Goal: Find specific fact: Find specific fact

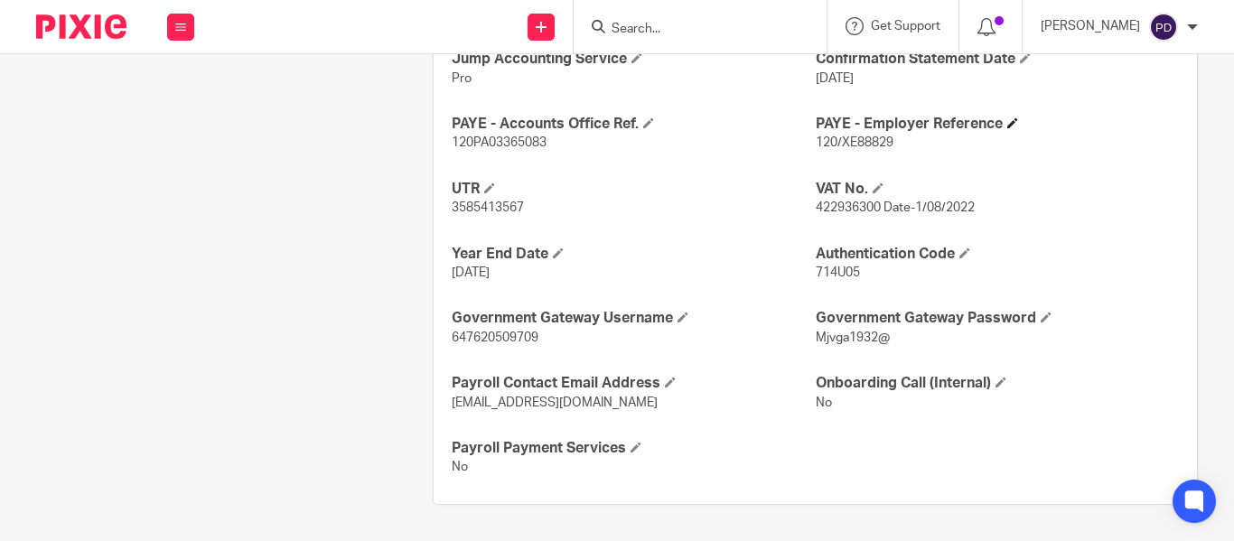
scroll to position [731, 0]
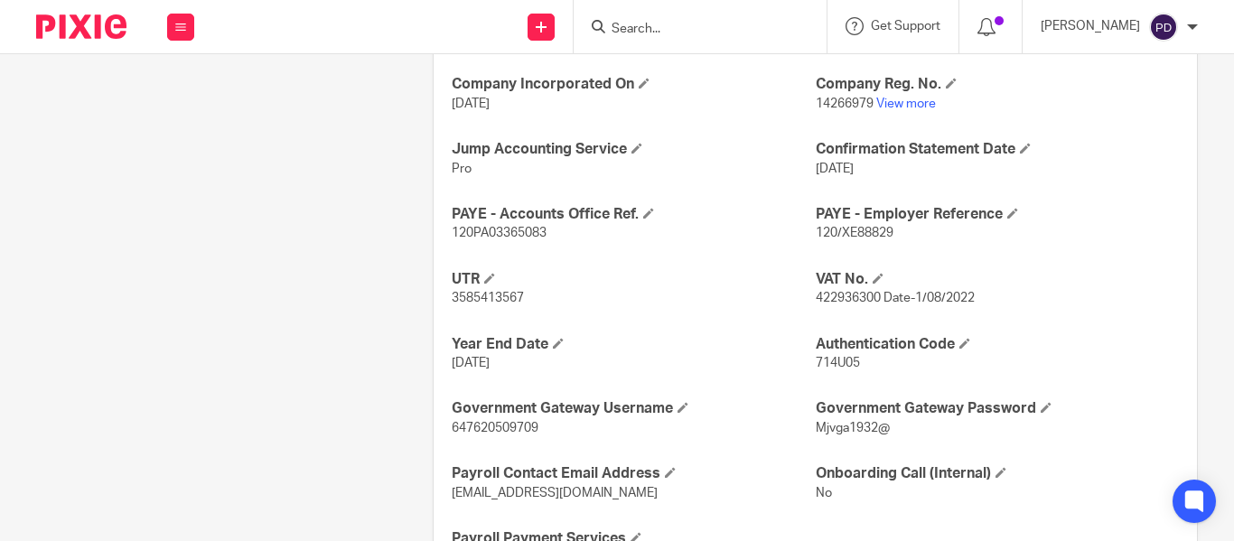
click at [829, 102] on span "14266979" at bounding box center [844, 104] width 58 height 13
copy p "14266979"
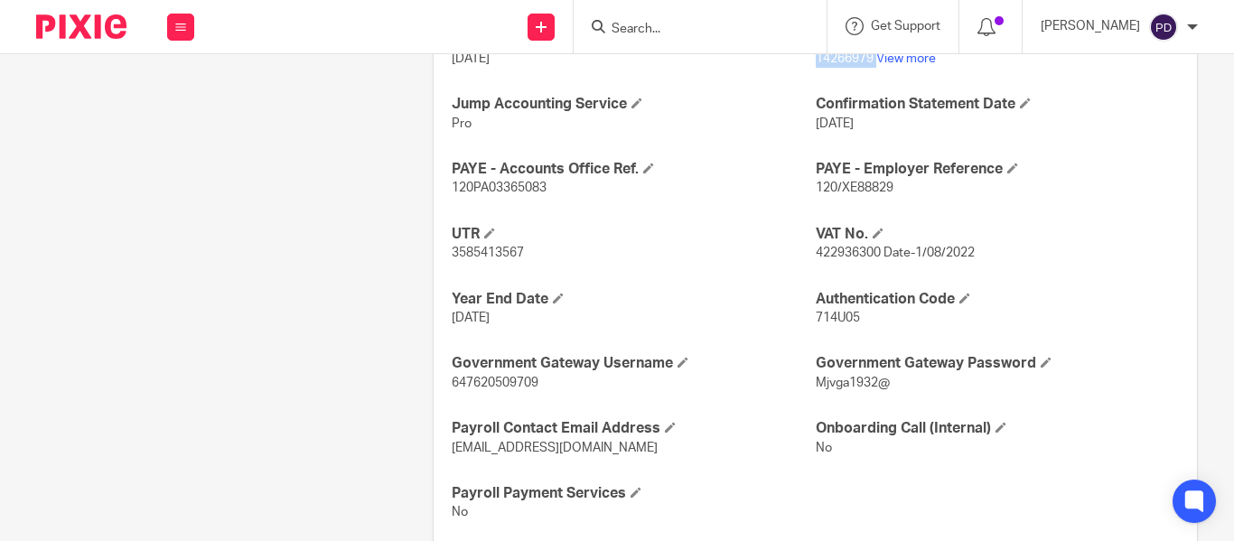
scroll to position [822, 0]
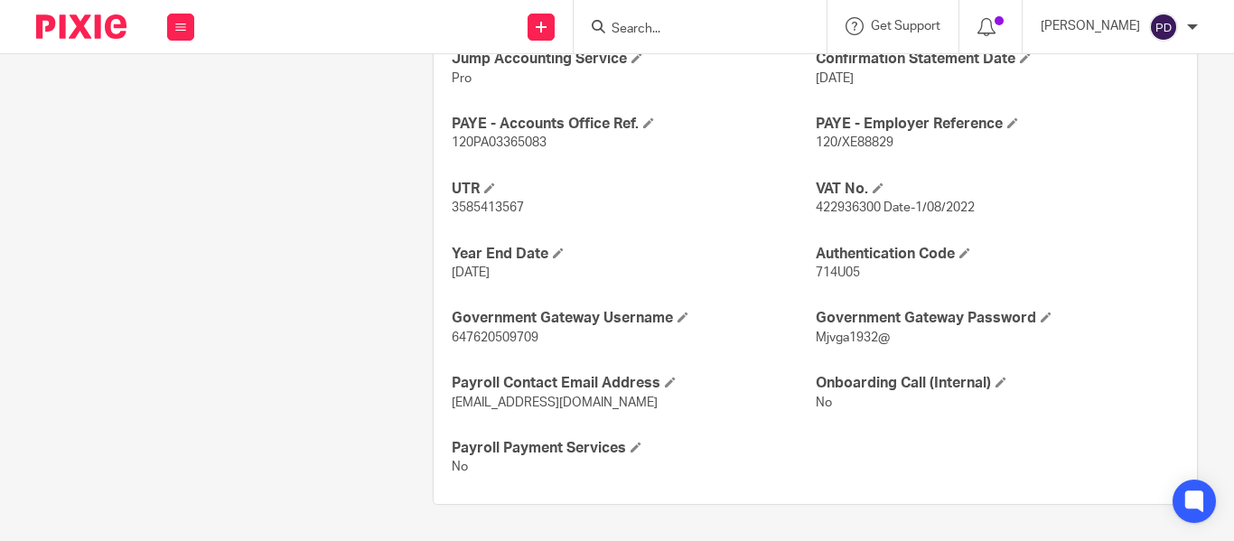
click at [836, 272] on span "714U05" at bounding box center [837, 272] width 44 height 13
copy span "714U05"
